Goal: Check status: Check status

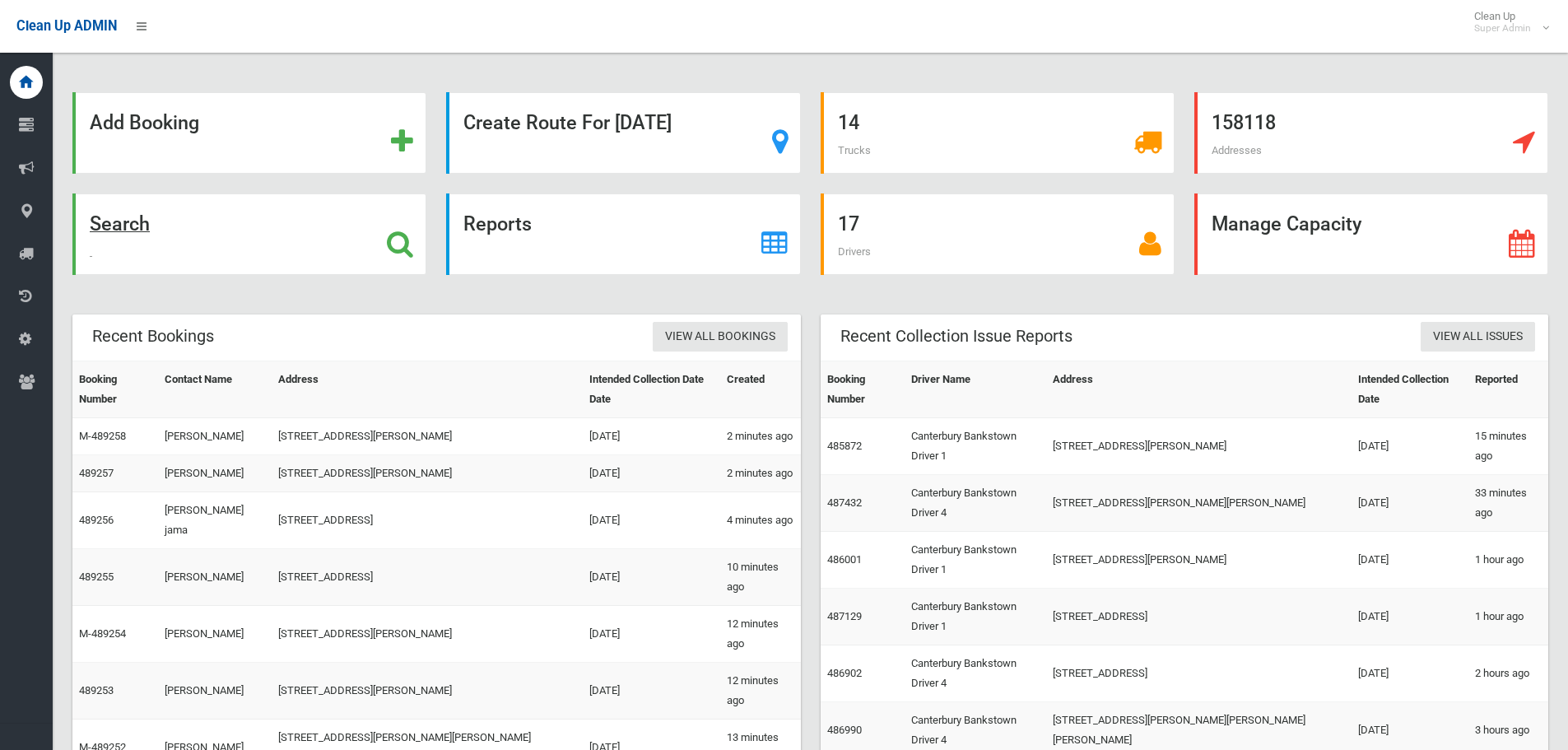
click at [234, 222] on div "Search" at bounding box center [249, 234] width 354 height 82
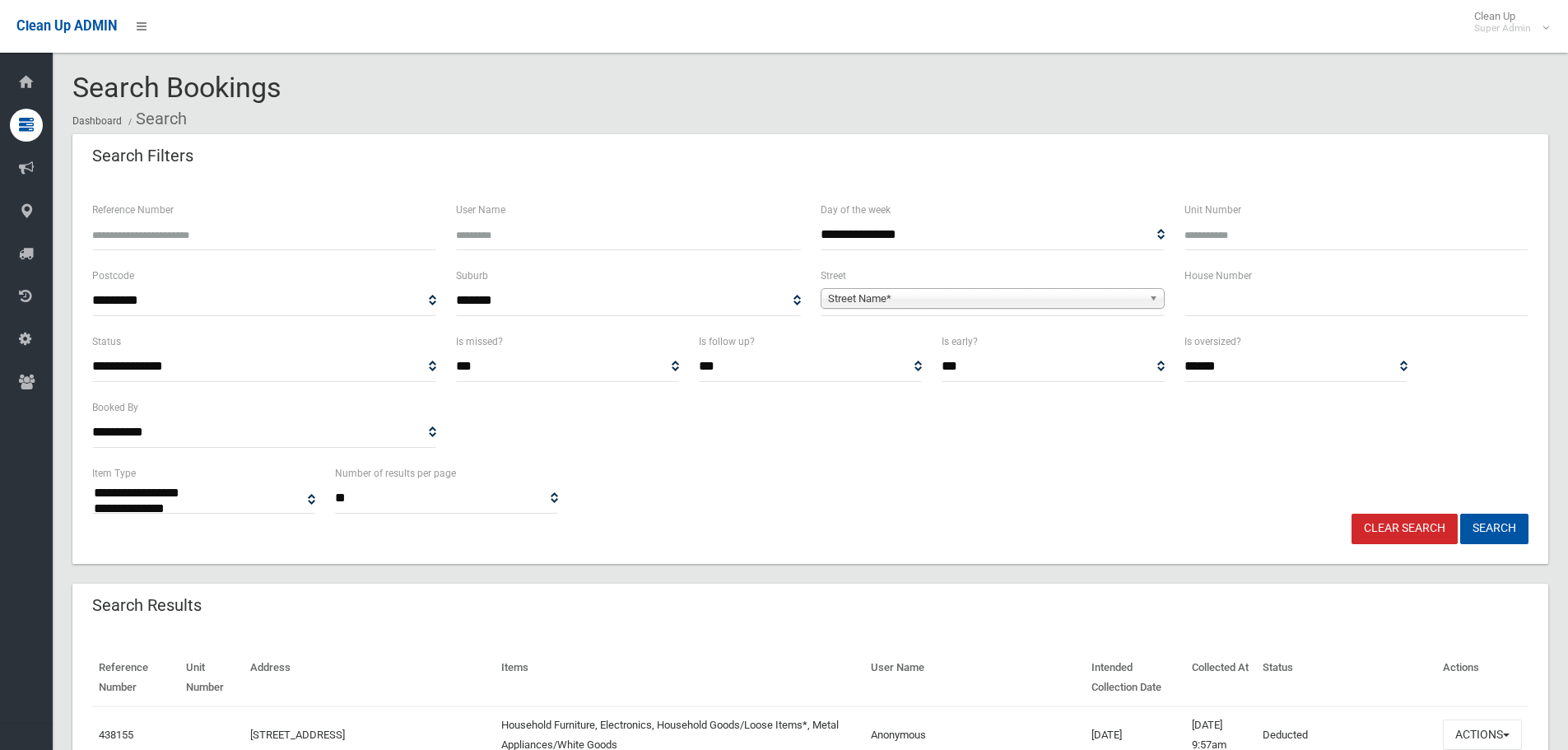
select select
click at [277, 233] on input "Reference Number" at bounding box center [264, 234] width 344 height 30
type input "******"
click at [1460, 514] on button "Search" at bounding box center [1494, 529] width 69 height 30
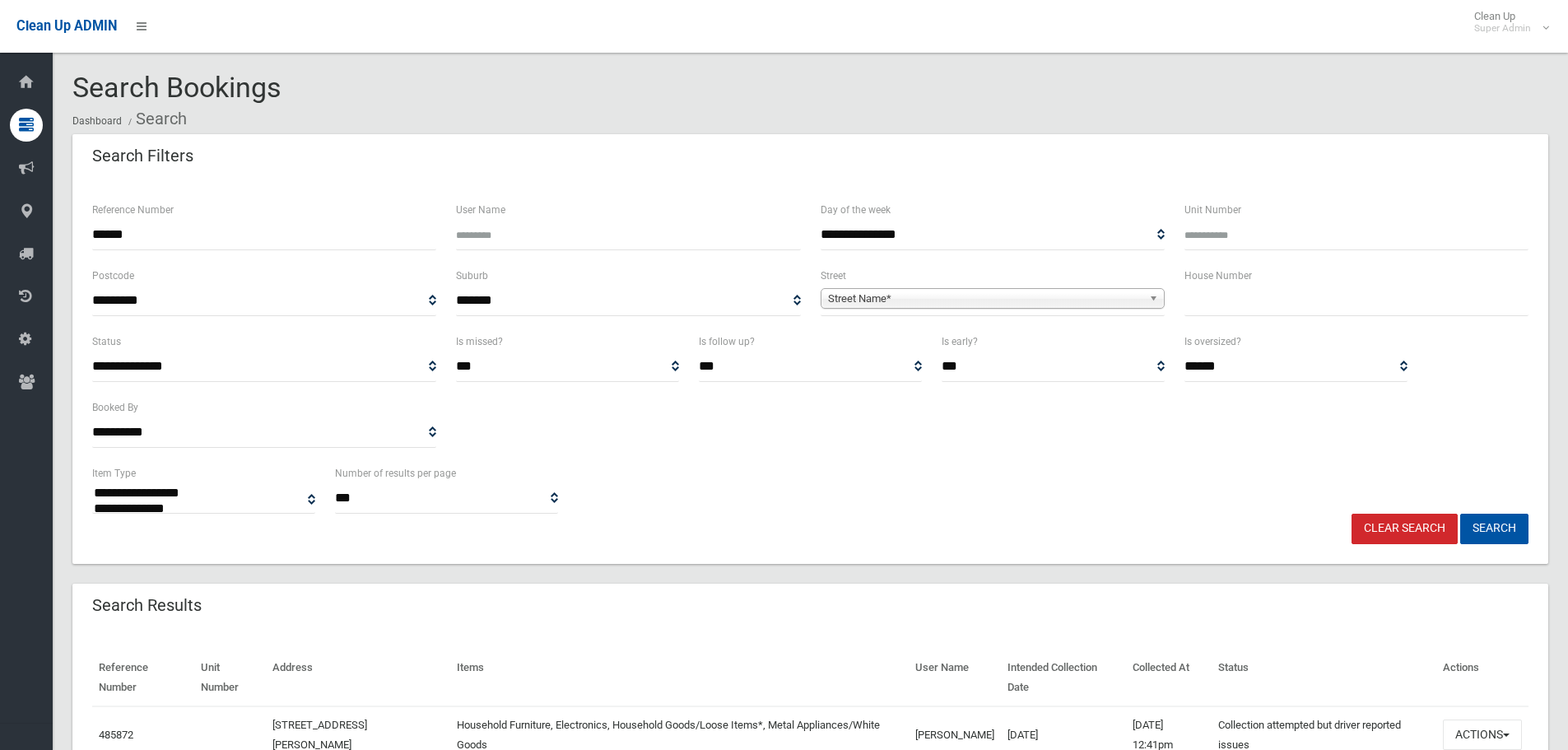
select select
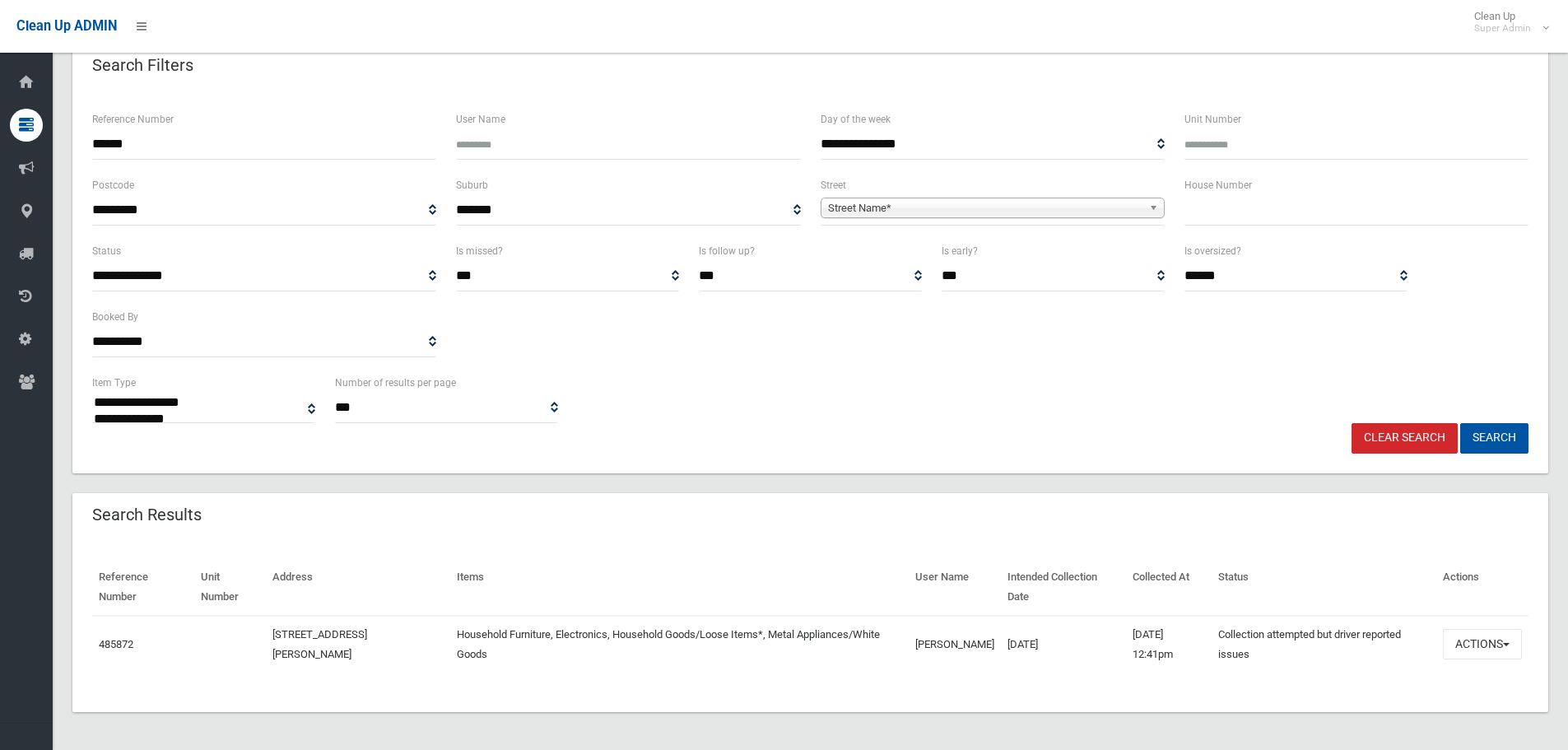
scroll to position [92, 0]
click at [1482, 643] on button "Actions" at bounding box center [1482, 641] width 79 height 30
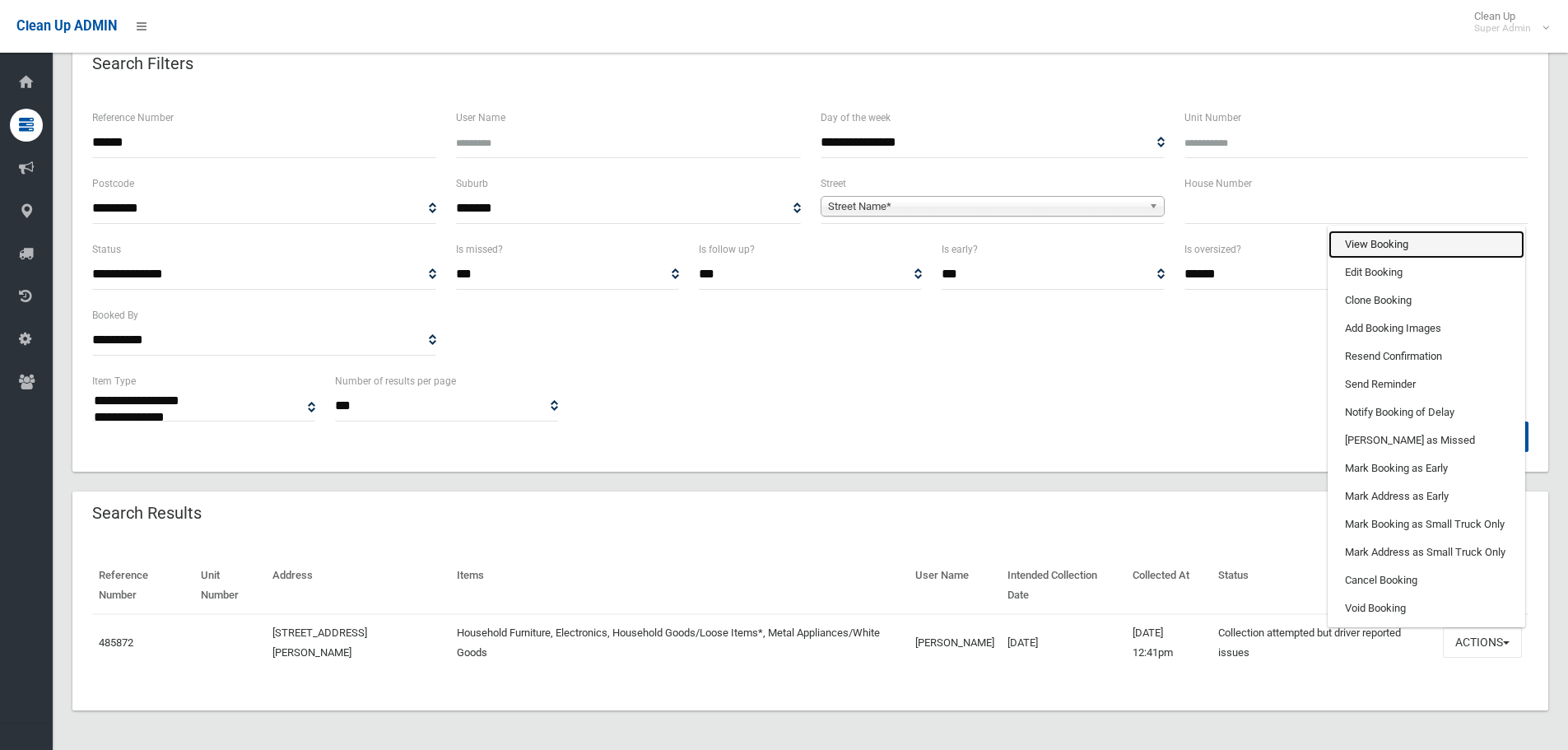
click at [1355, 238] on link "View Booking" at bounding box center [1426, 244] width 196 height 28
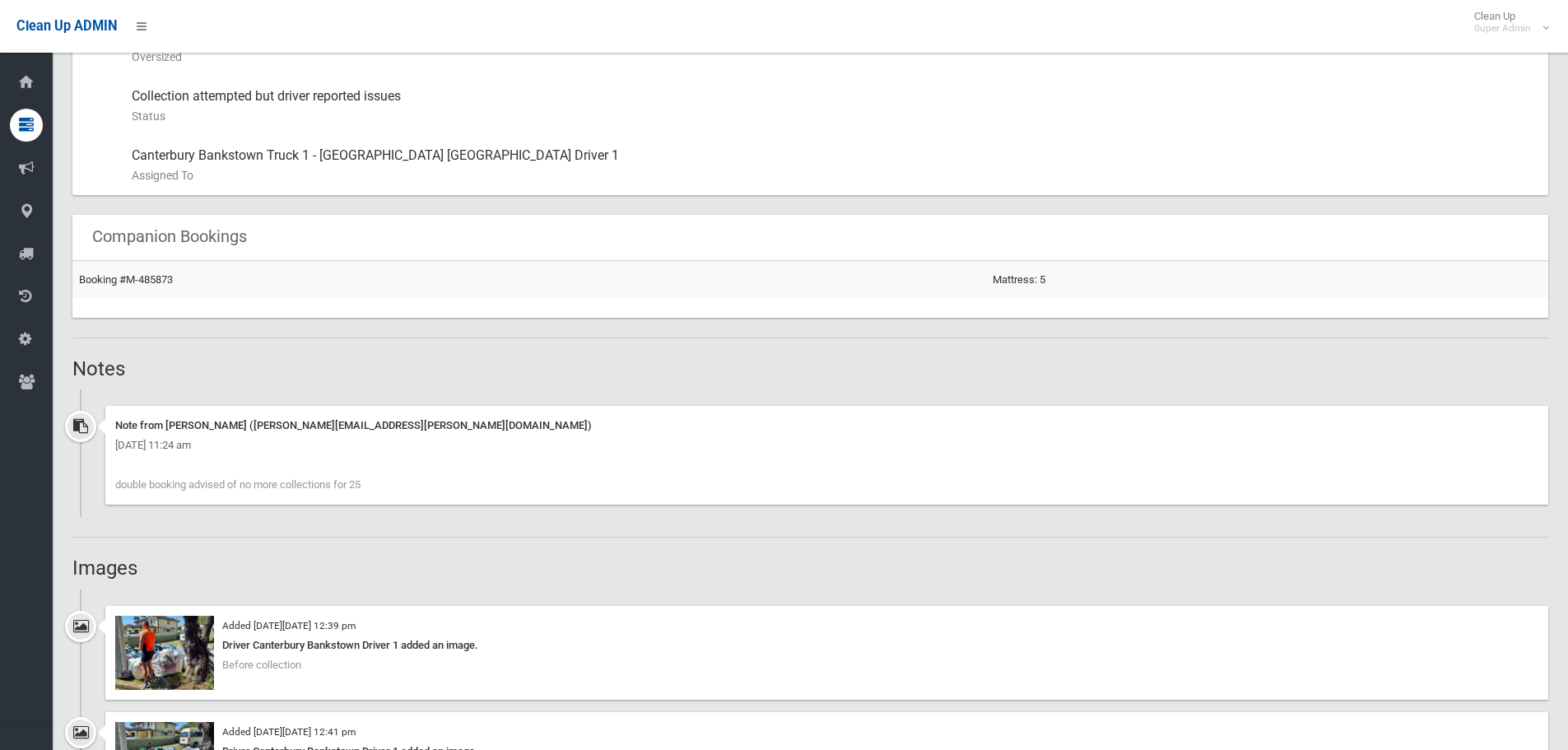
scroll to position [1234, 0]
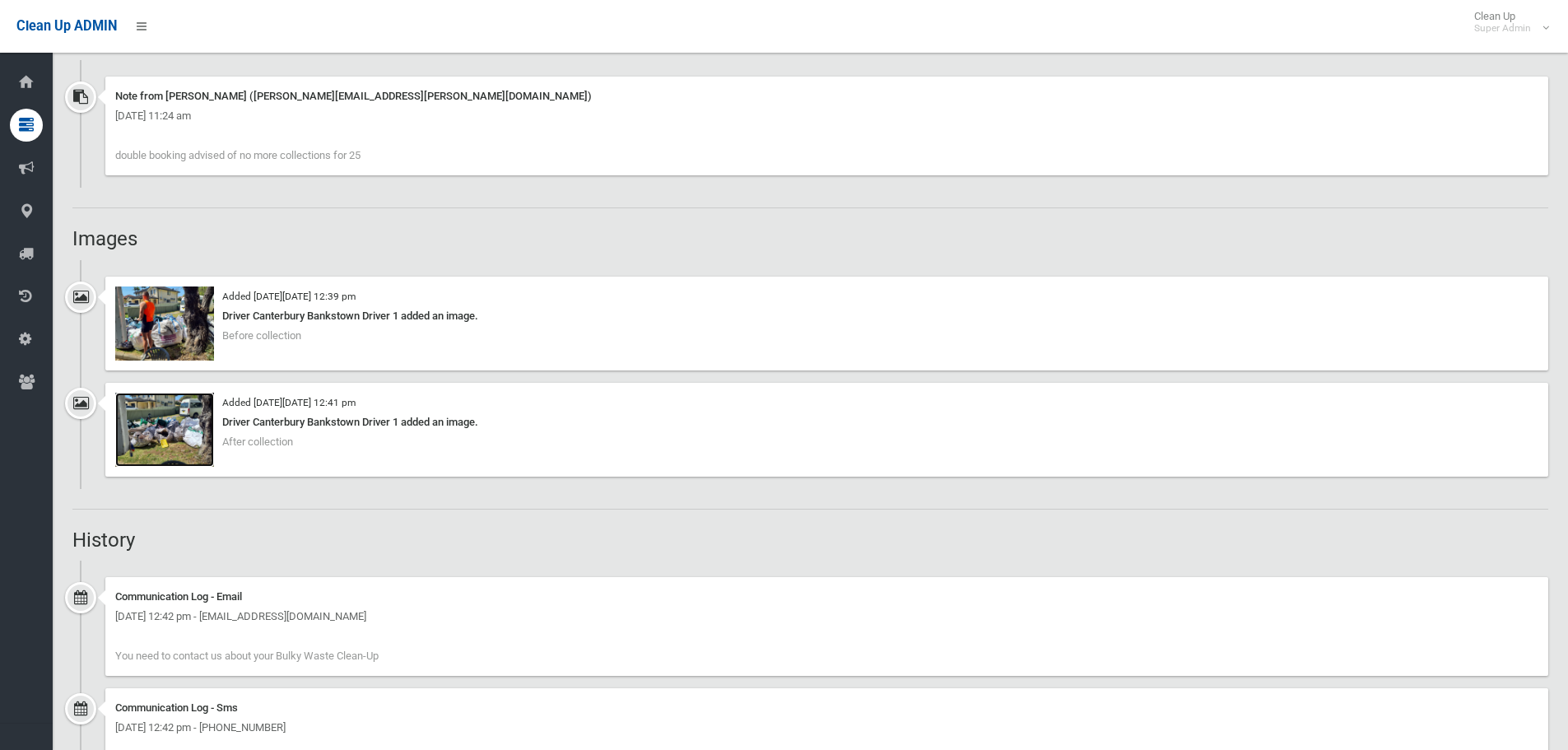
click at [165, 425] on img at bounding box center [165, 429] width 99 height 74
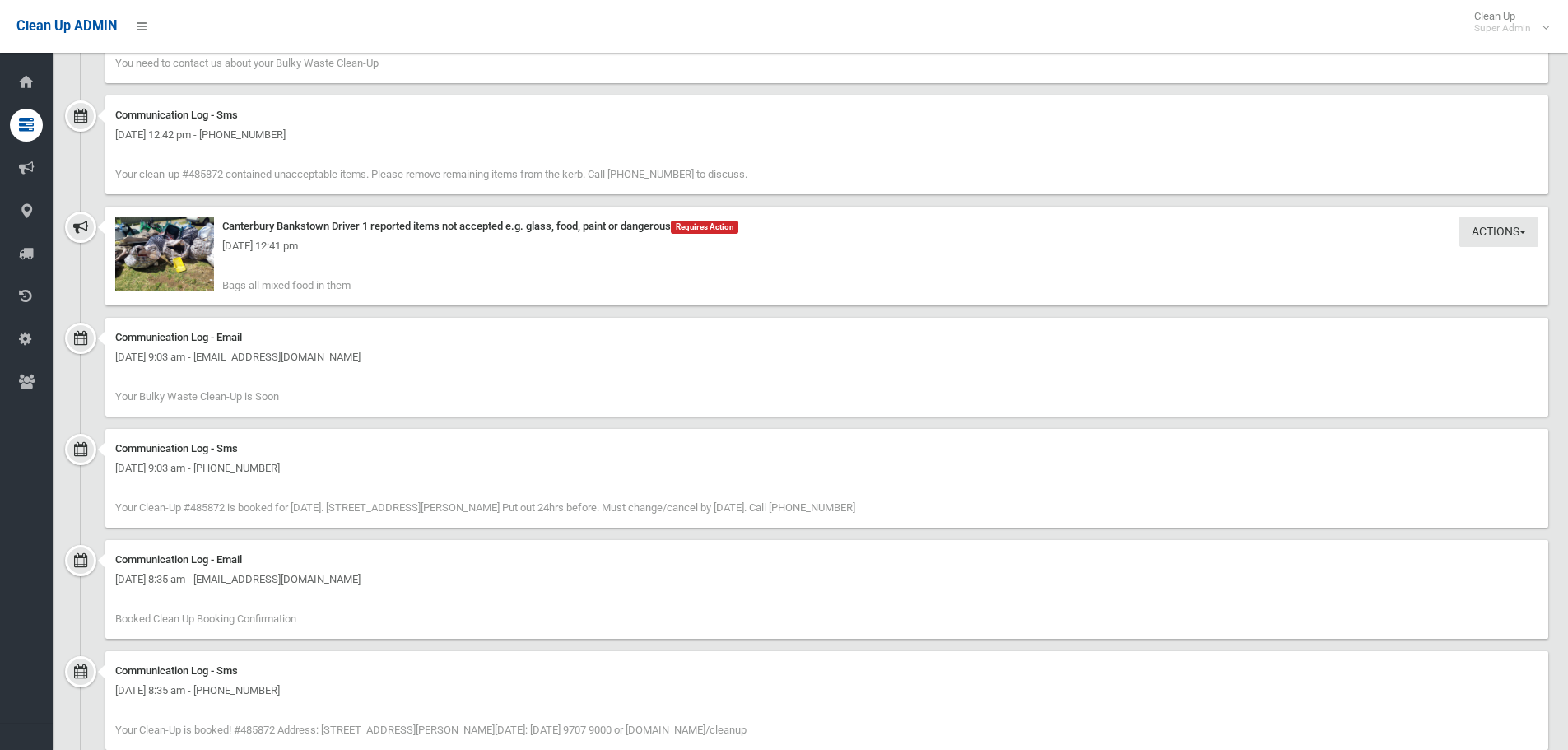
scroll to position [1811, 0]
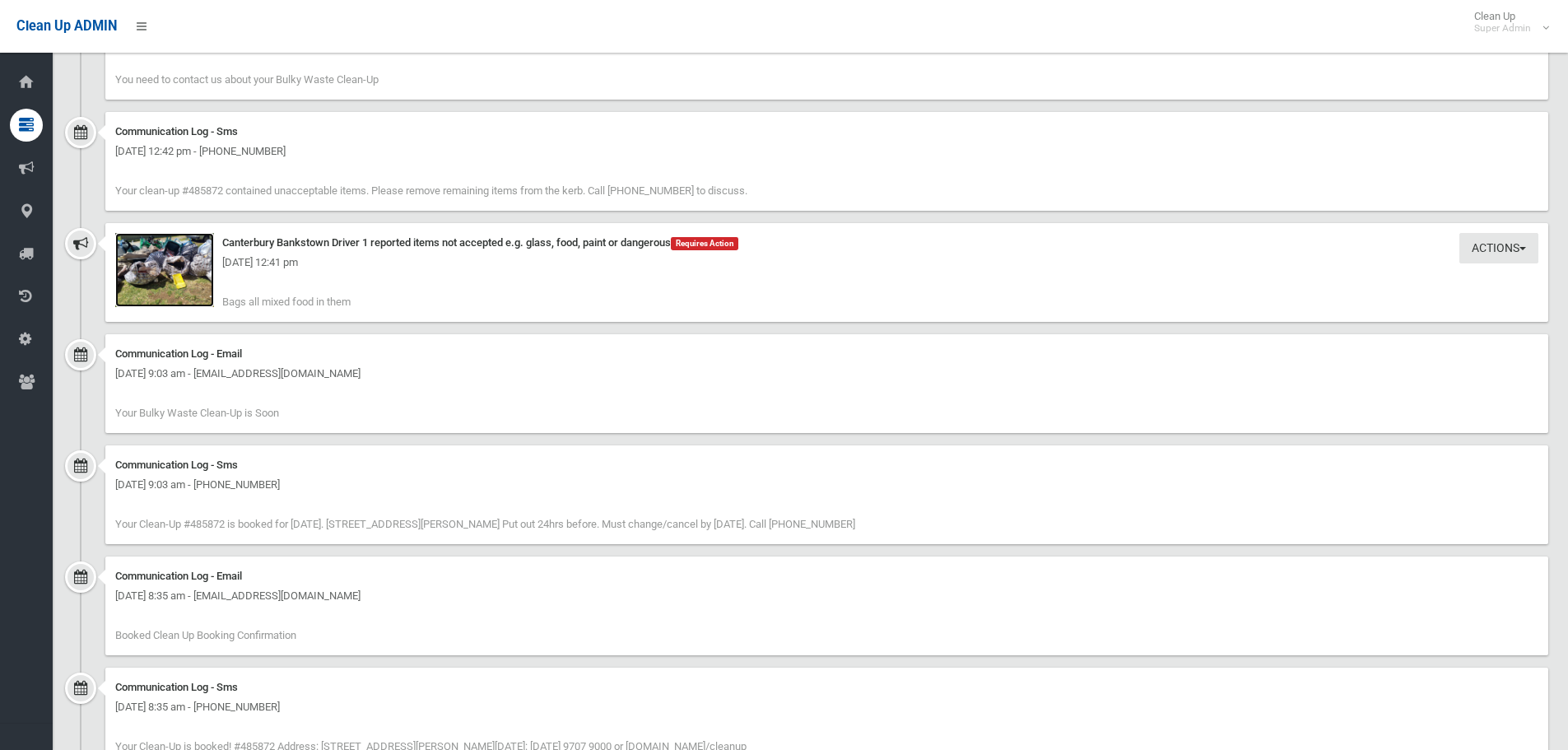
click at [193, 283] on img at bounding box center [165, 269] width 99 height 74
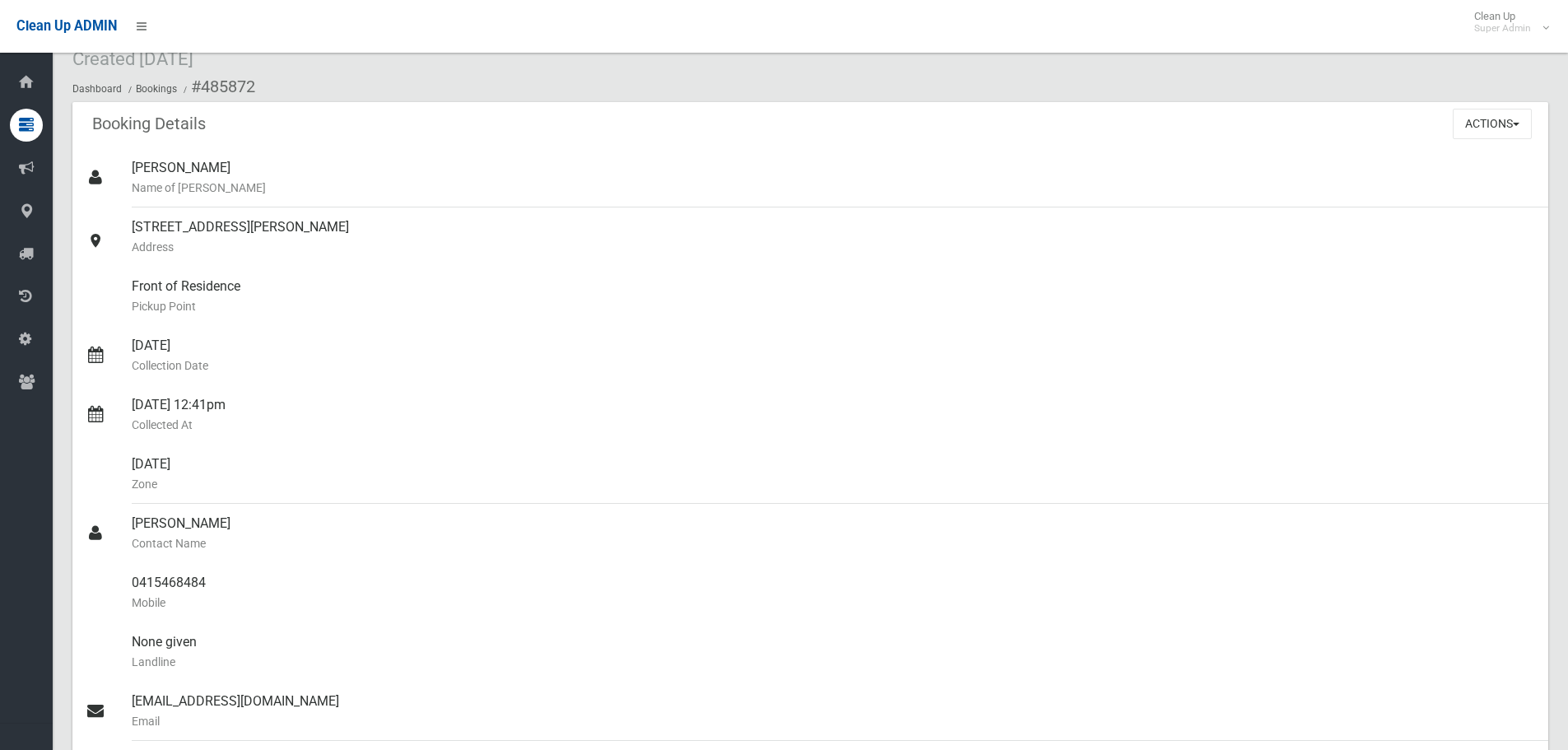
scroll to position [0, 0]
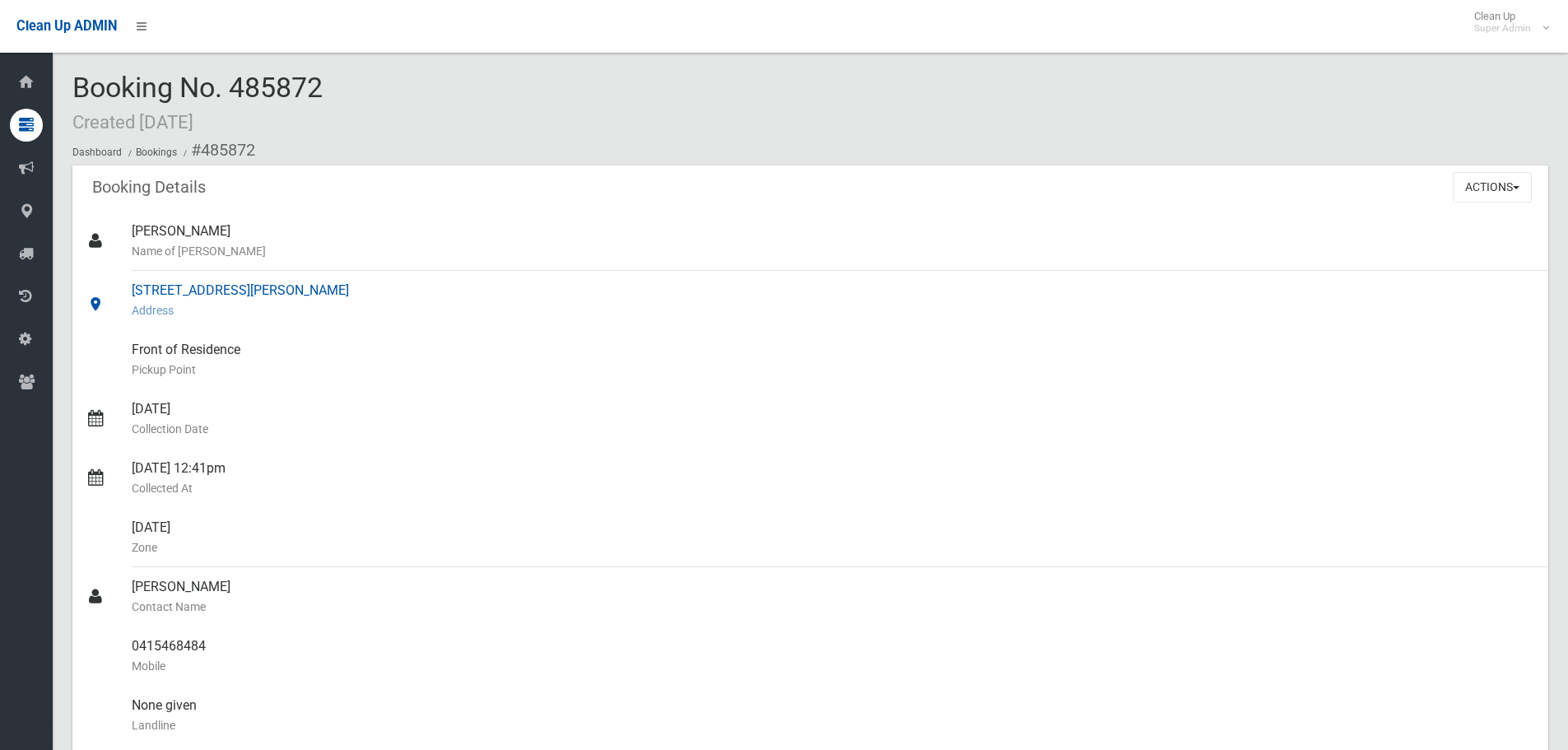
drag, startPoint x: 129, startPoint y: 289, endPoint x: 368, endPoint y: 291, distance: 239.0
click at [368, 291] on link "[STREET_ADDRESS][PERSON_NAME] Address" at bounding box center [810, 300] width 1476 height 59
copy link "[STREET_ADDRESS][PERSON_NAME]"
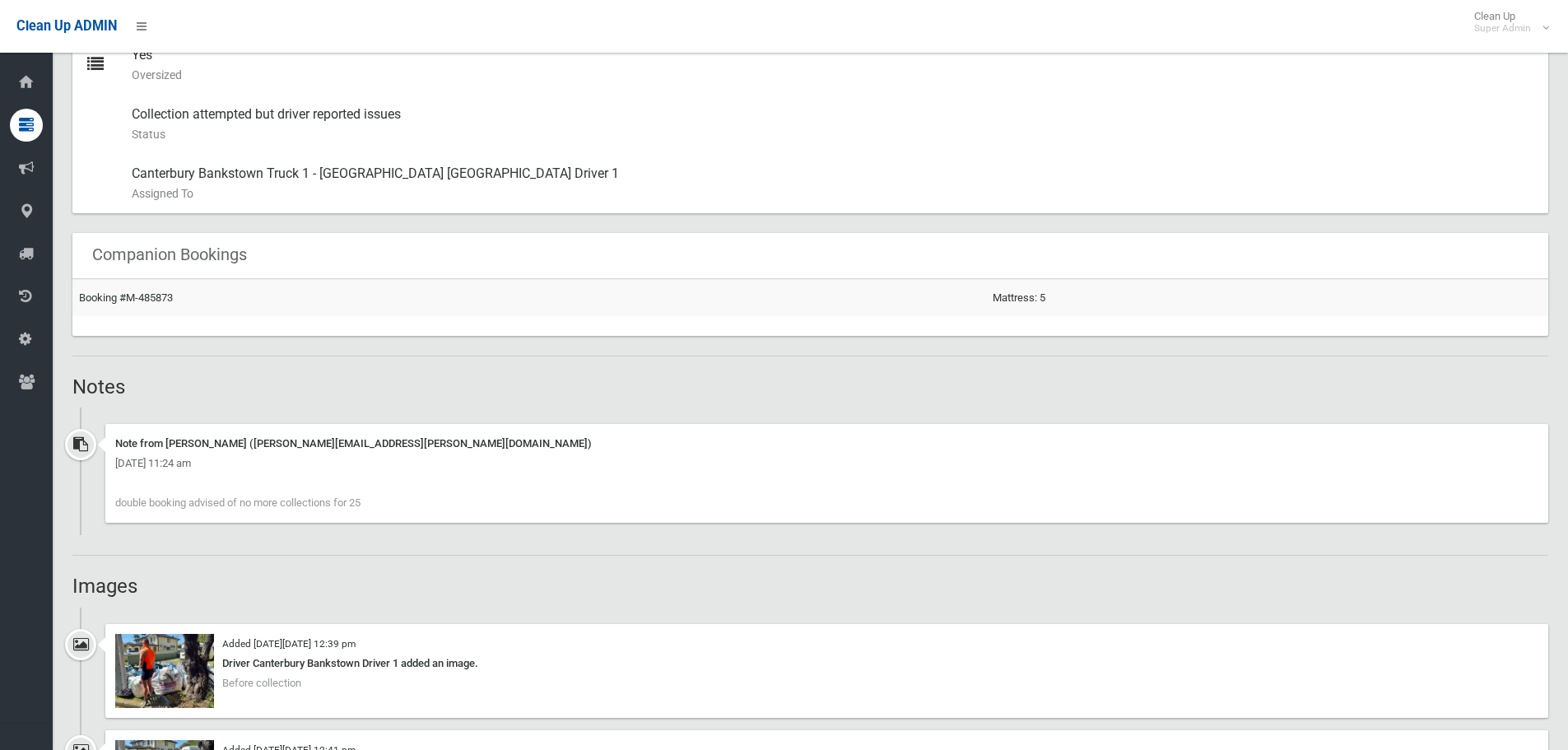
scroll to position [1234, 0]
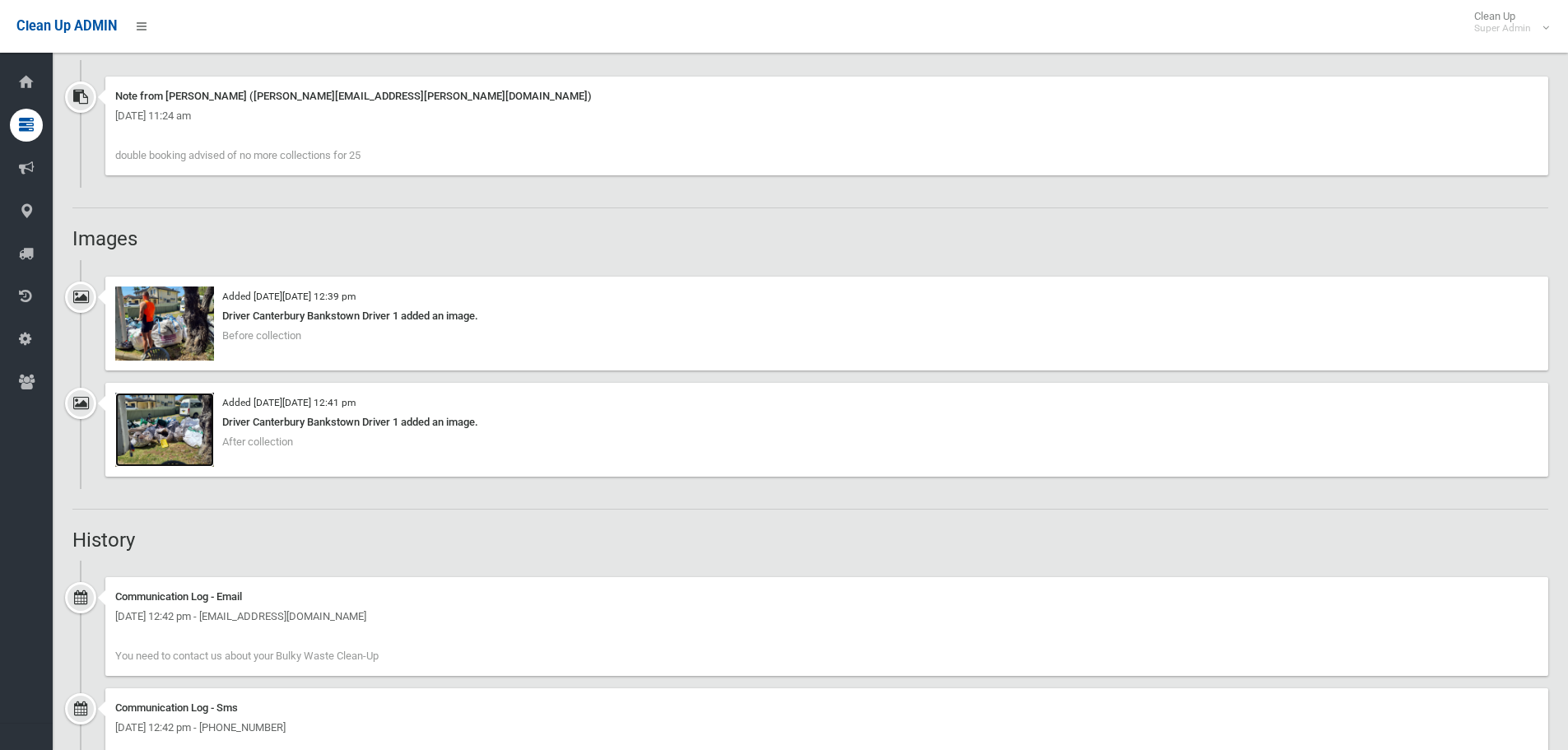
click at [166, 429] on img at bounding box center [165, 429] width 99 height 74
click at [174, 337] on img at bounding box center [165, 323] width 99 height 74
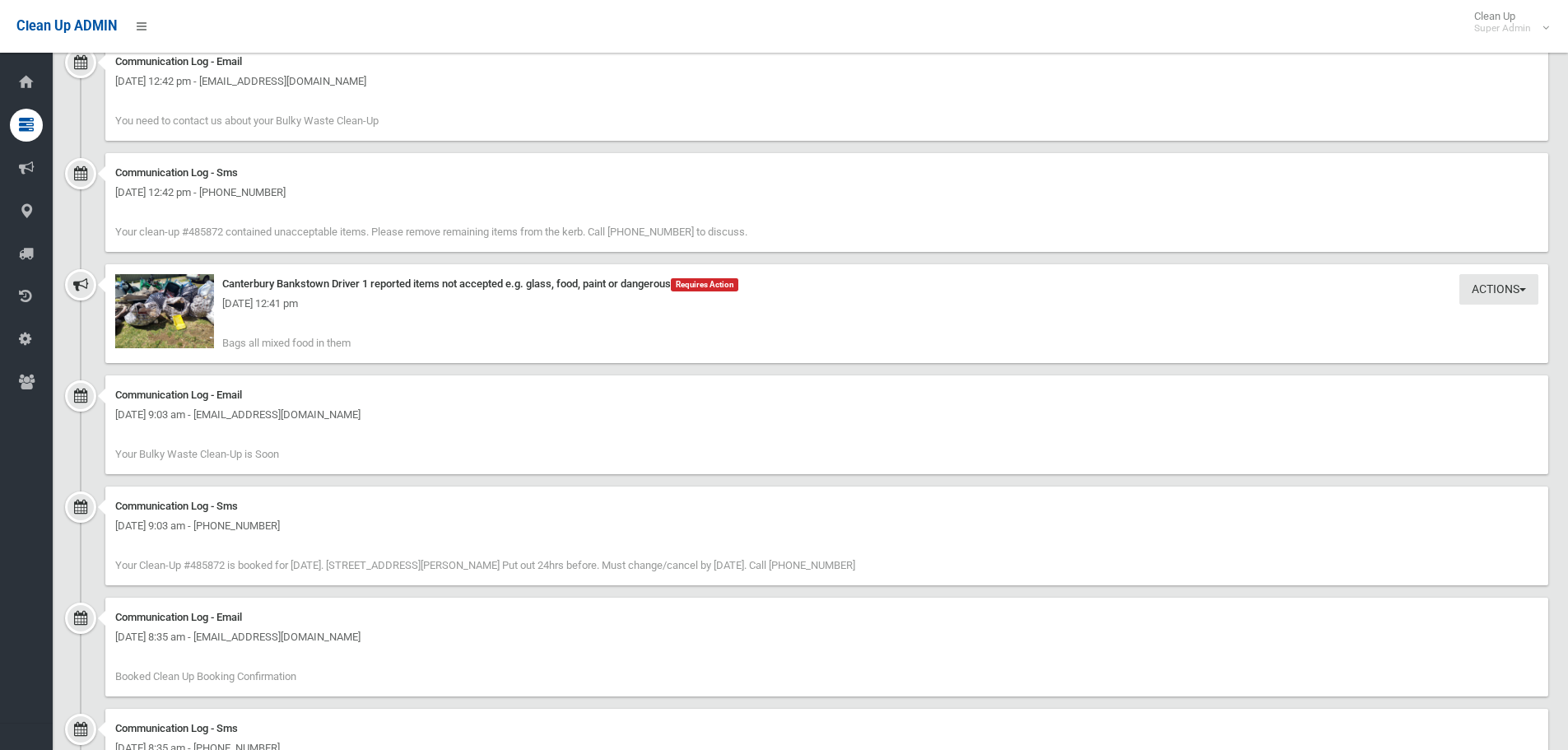
scroll to position [1811, 0]
